Goal: Complete application form

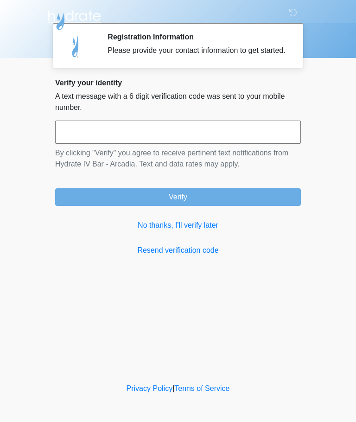
click at [243, 144] on input "text" at bounding box center [178, 132] width 246 height 23
type input "******"
click at [259, 206] on button "Verify" at bounding box center [178, 197] width 246 height 18
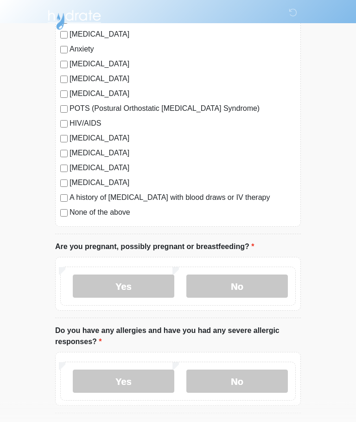
scroll to position [215, 0]
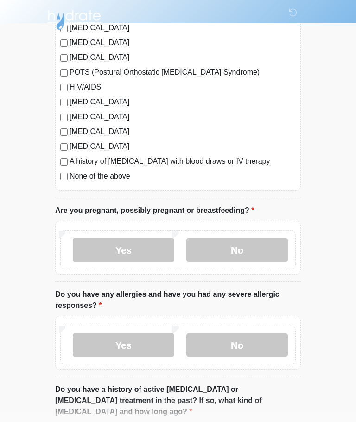
click at [245, 260] on label "No" at bounding box center [237, 250] width 102 height 23
click at [253, 353] on label "No" at bounding box center [237, 344] width 102 height 23
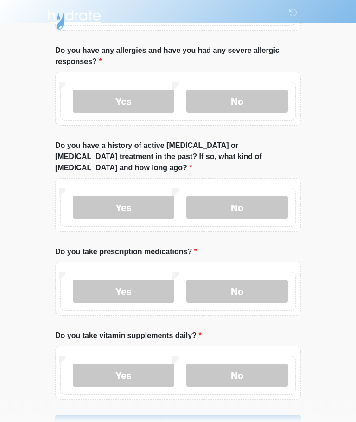
scroll to position [464, 0]
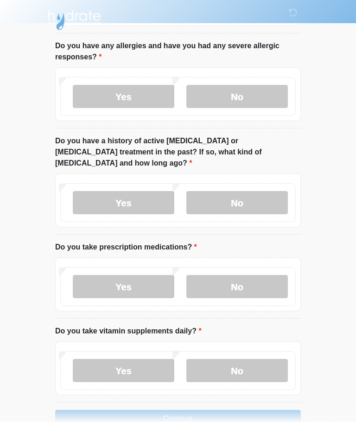
click at [253, 191] on label "No" at bounding box center [237, 202] width 102 height 23
click at [252, 275] on label "No" at bounding box center [237, 286] width 102 height 23
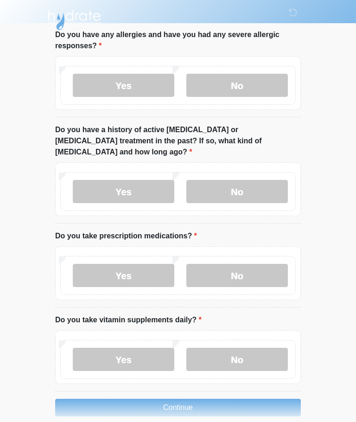
click at [145, 348] on label "Yes" at bounding box center [124, 359] width 102 height 23
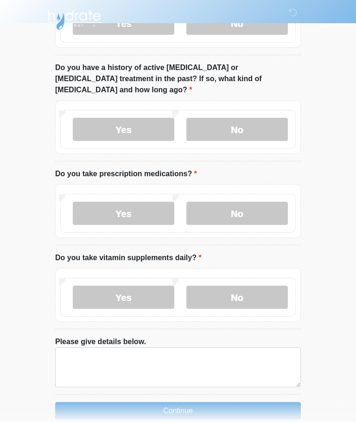
scroll to position [540, 0]
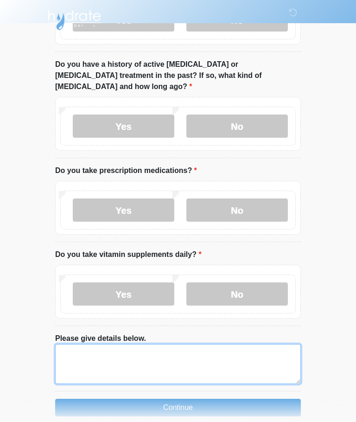
click at [213, 358] on textarea "Please give details below." at bounding box center [178, 364] width 246 height 40
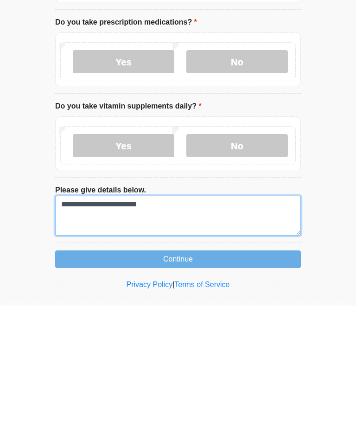
type textarea "**********"
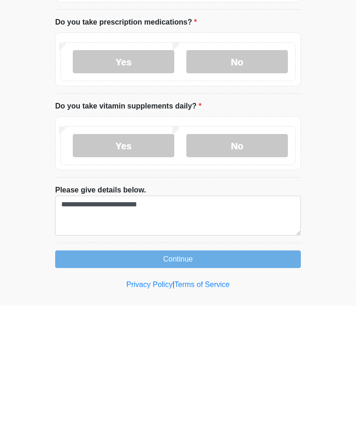
click at [225, 367] on button "Continue" at bounding box center [178, 376] width 246 height 18
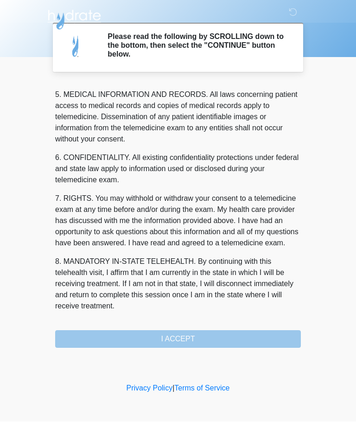
scroll to position [301, 0]
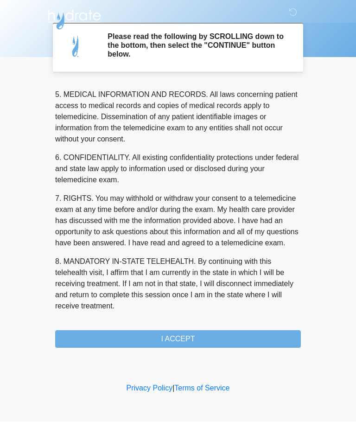
click at [234, 331] on button "I ACCEPT" at bounding box center [178, 339] width 246 height 18
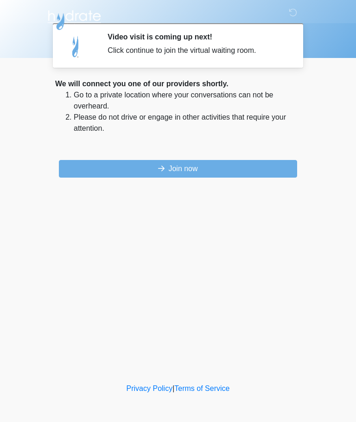
click at [255, 170] on button "Join now" at bounding box center [178, 169] width 238 height 18
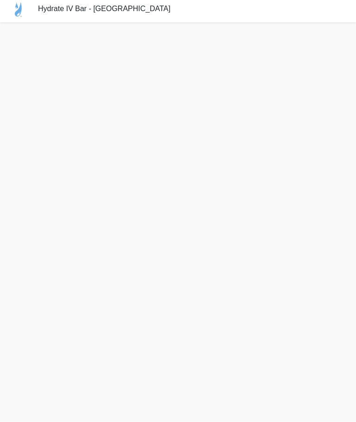
scroll to position [20, 0]
